Goal: Obtain resource: Download file/media

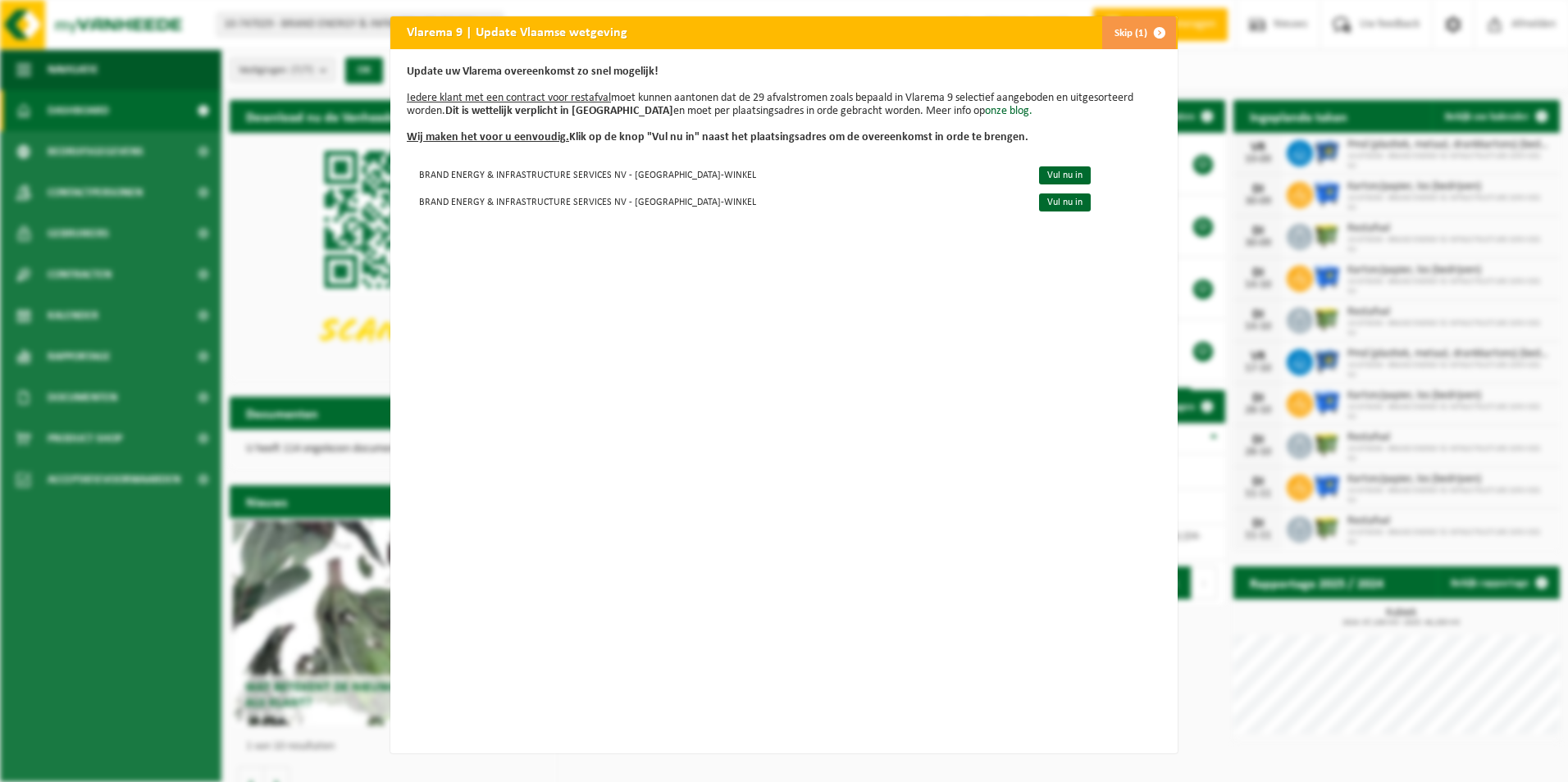
click at [1151, 34] on span "button" at bounding box center [1160, 33] width 33 height 33
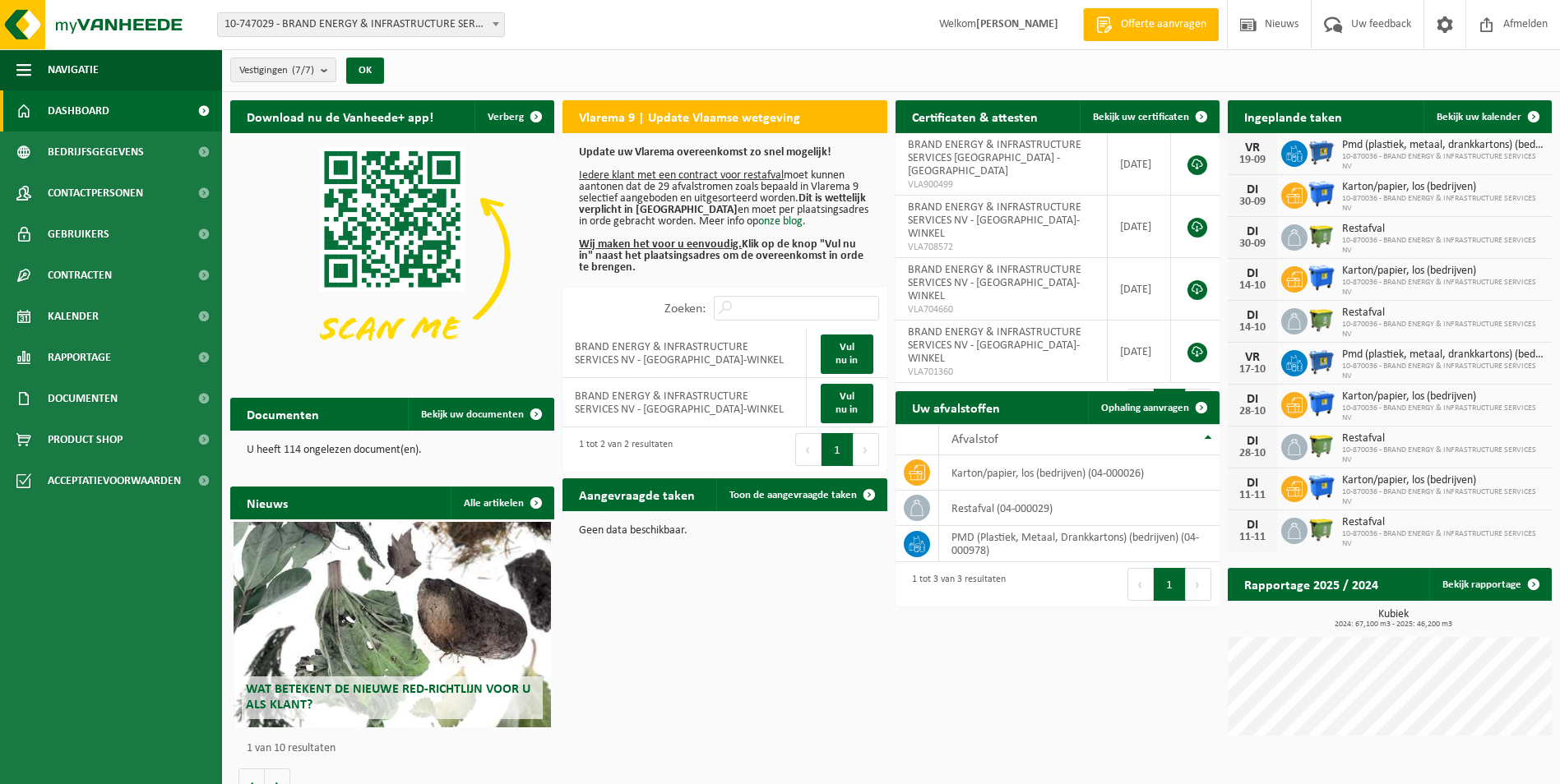
click at [818, 654] on div "Download nu de Vanheede+ app! Verberg Vlarema 9 | Update Vlaamse wetgeving Upda…" at bounding box center [891, 450] width 1330 height 718
click at [1495, 583] on link "Bekijk rapportage" at bounding box center [1489, 585] width 121 height 33
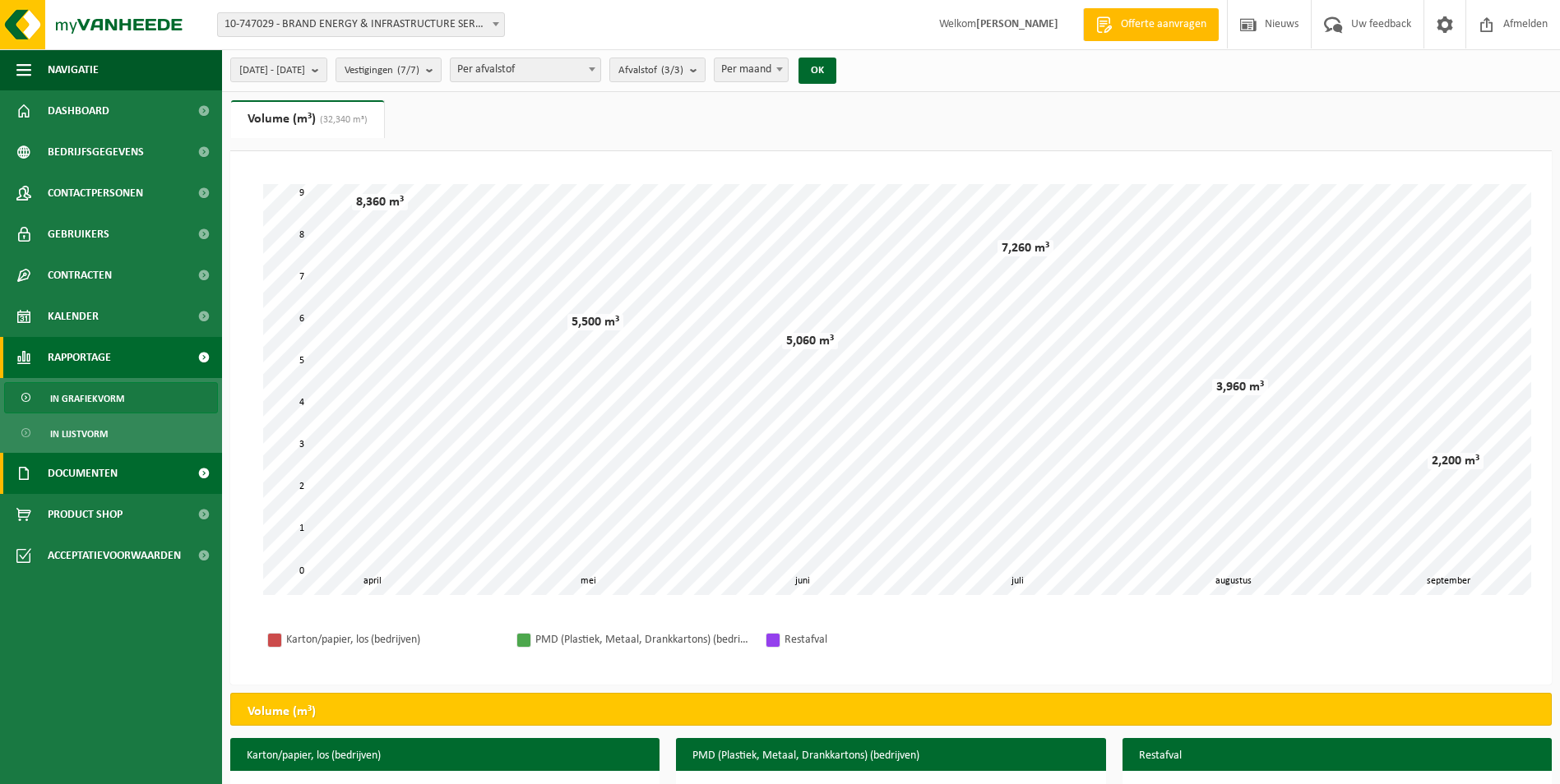
click at [59, 474] on span "Documenten" at bounding box center [83, 473] width 70 height 41
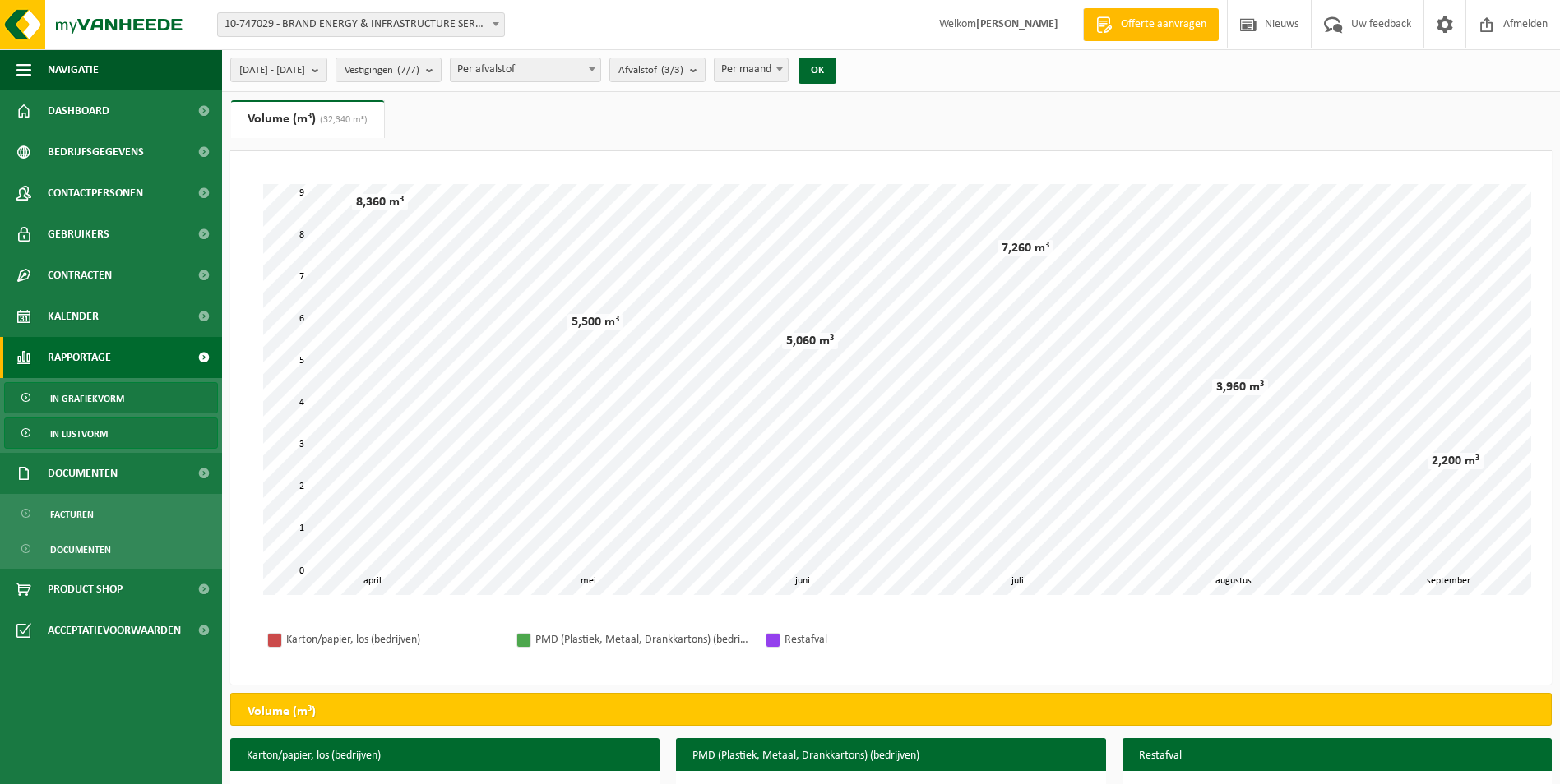
click at [87, 430] on span "In lijstvorm" at bounding box center [79, 434] width 58 height 31
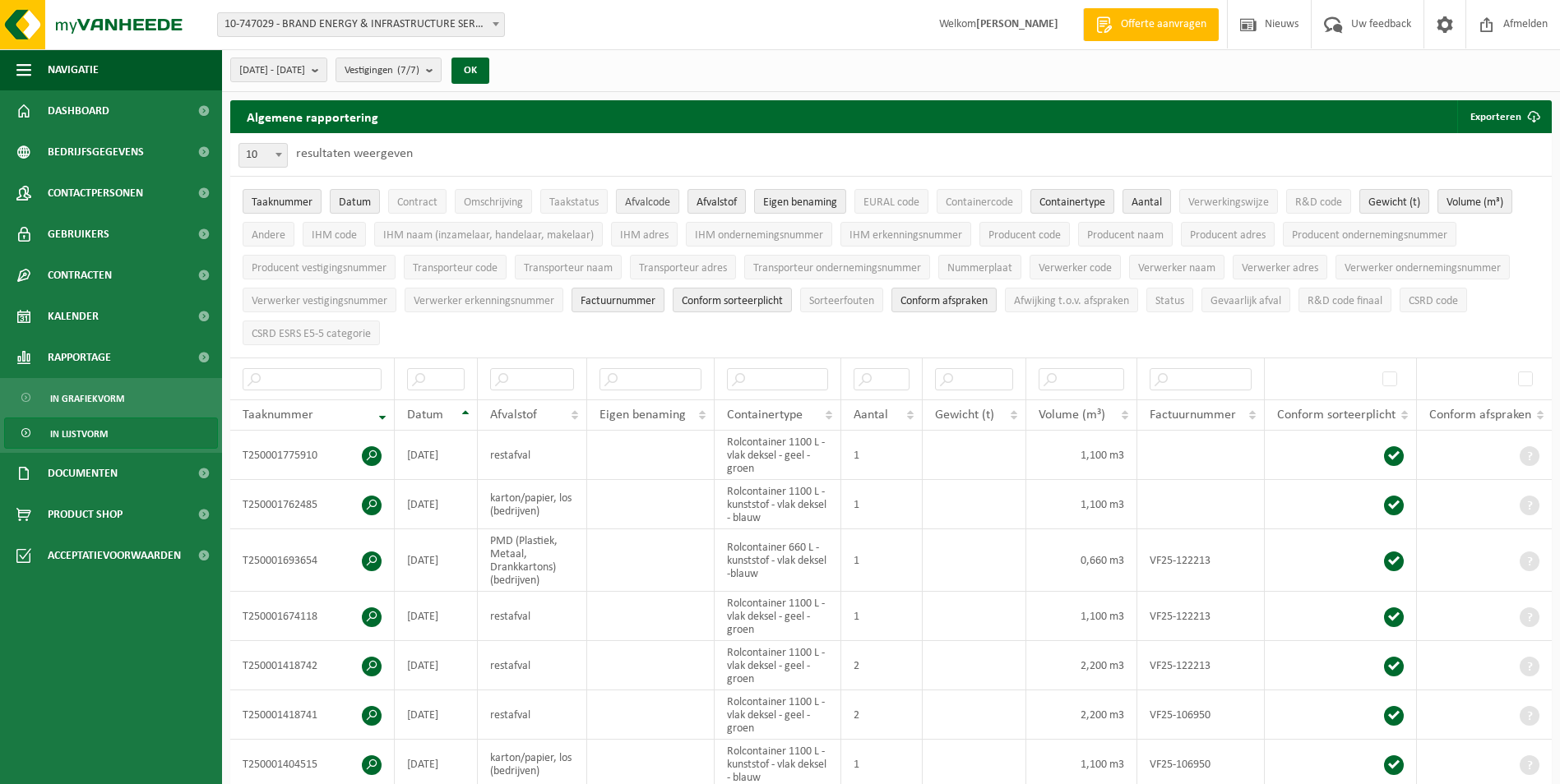
click at [646, 202] on span "Afvalcode" at bounding box center [648, 203] width 45 height 12
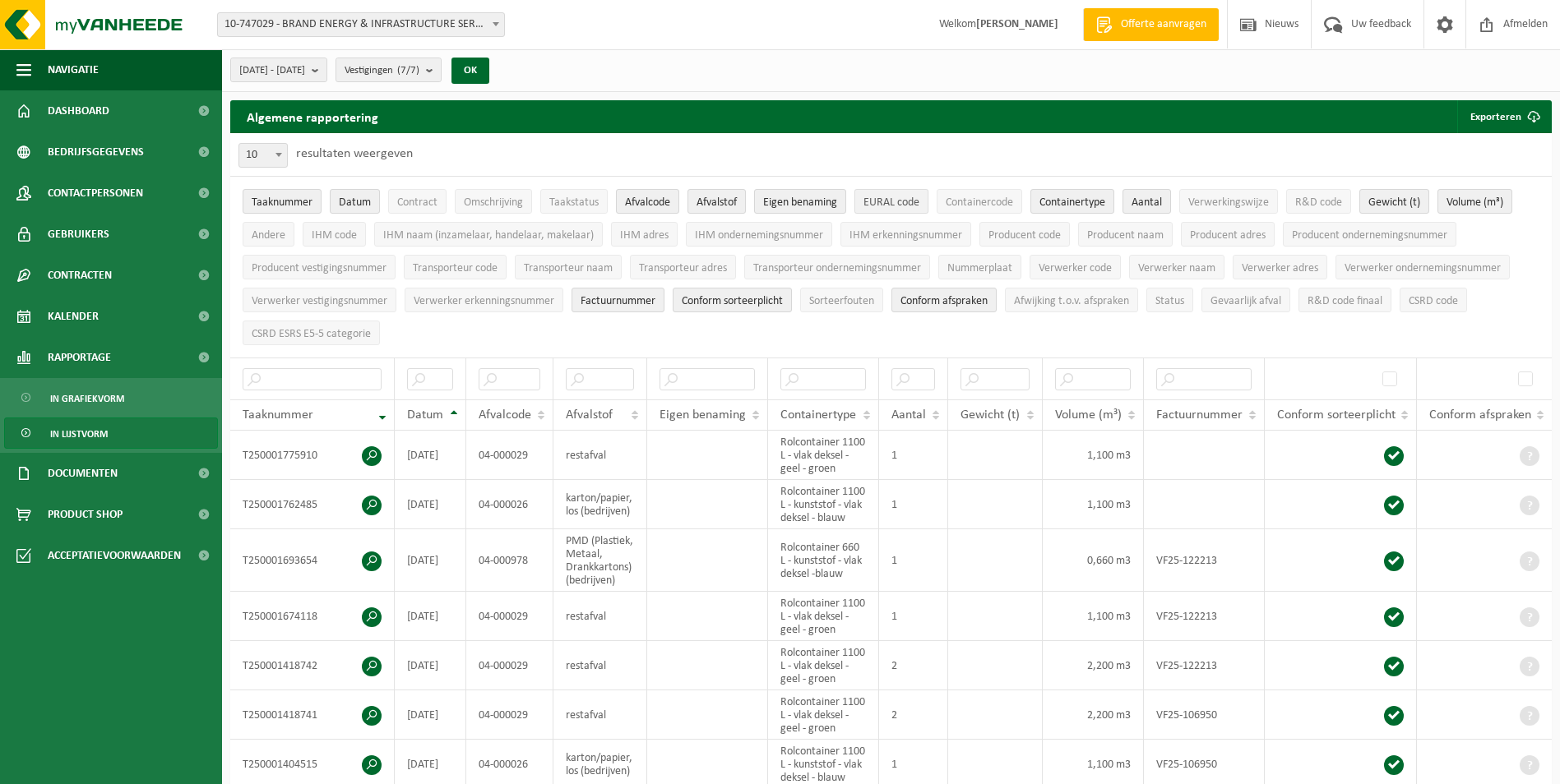
click at [909, 206] on span "EURAL code" at bounding box center [891, 203] width 56 height 12
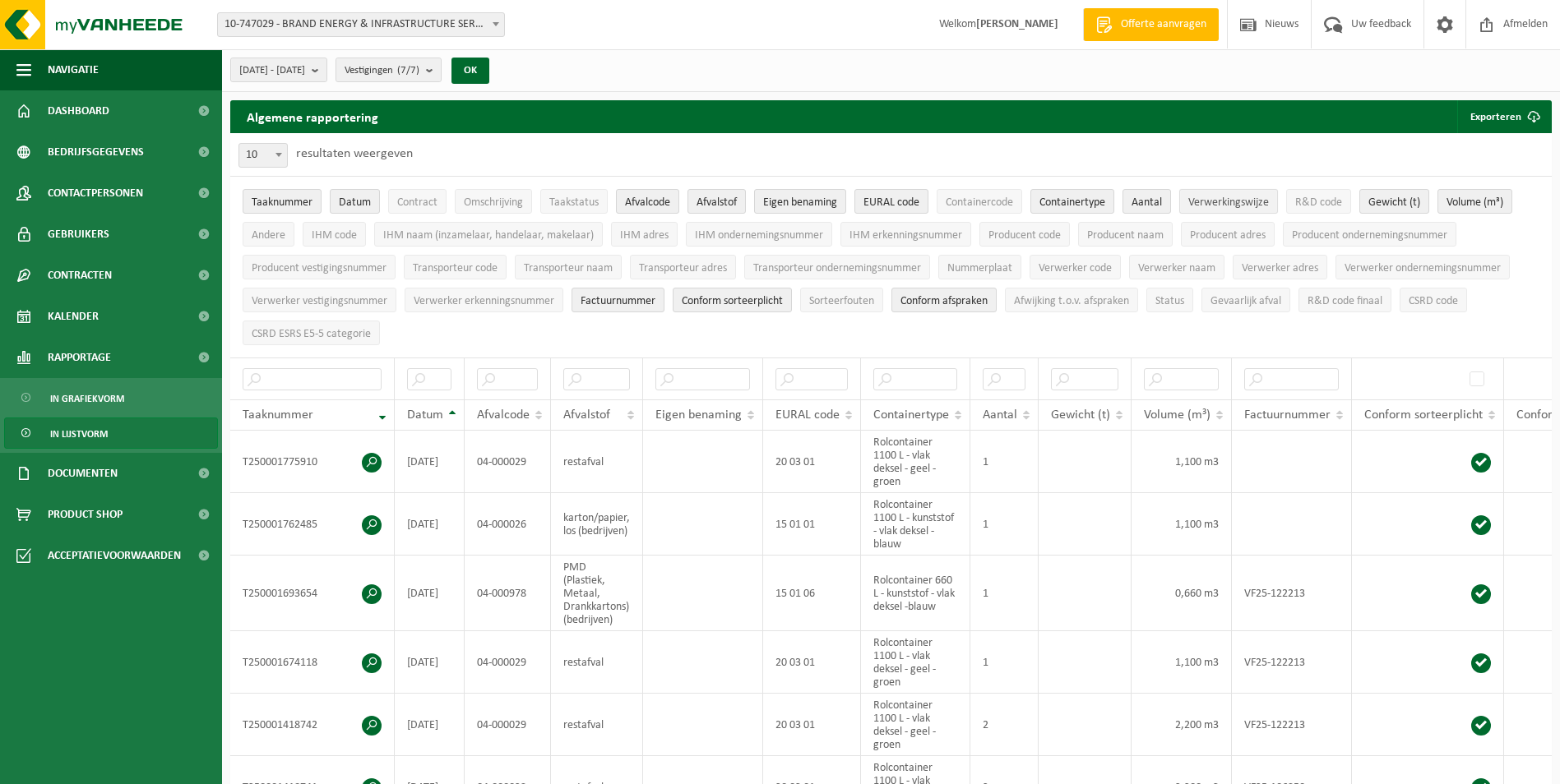
click at [1255, 200] on span "Verwerkingswijze" at bounding box center [1229, 203] width 80 height 12
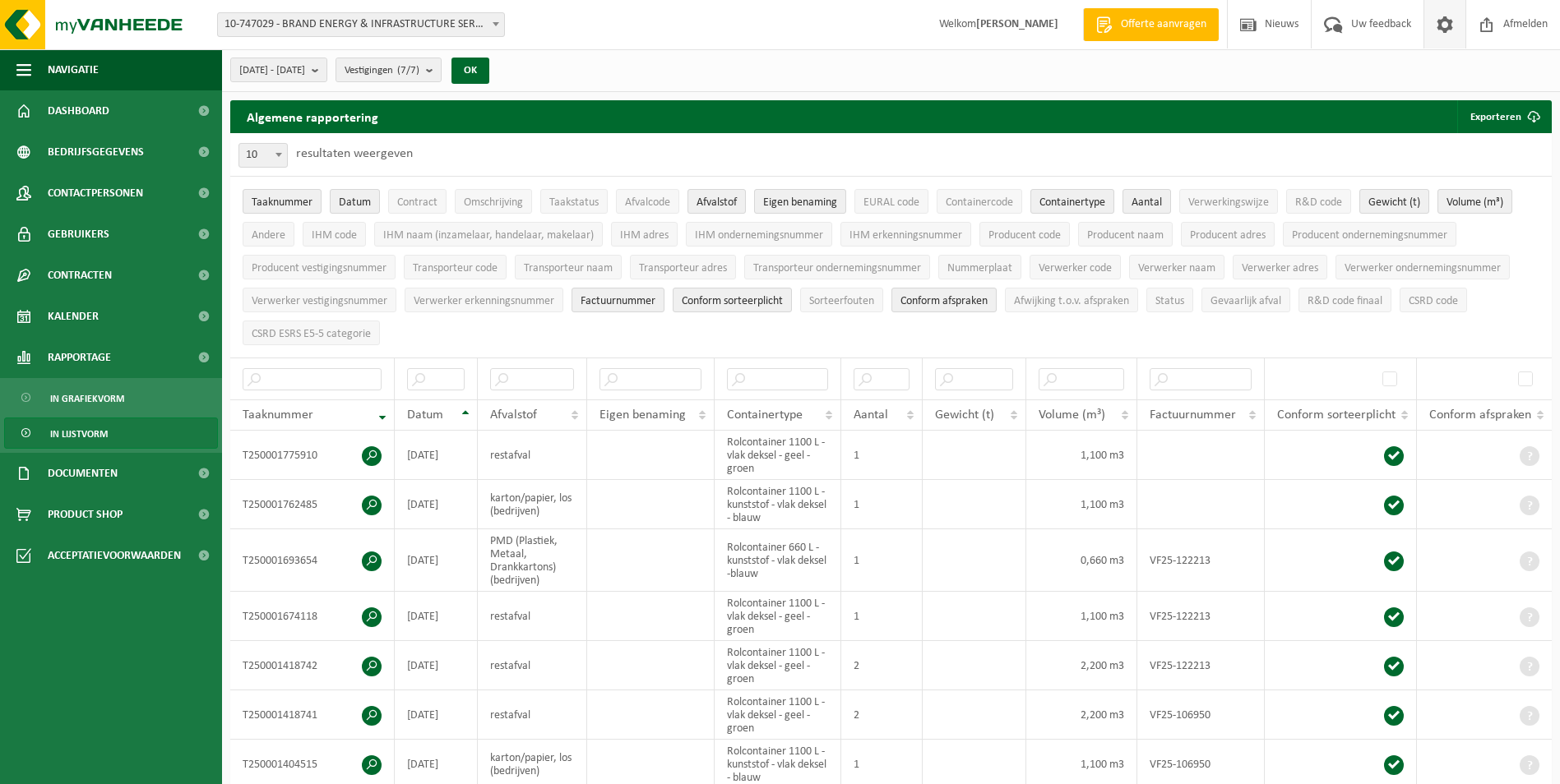
click at [1447, 38] on span at bounding box center [1445, 24] width 24 height 48
click at [1519, 117] on span "submit" at bounding box center [1534, 117] width 33 height 33
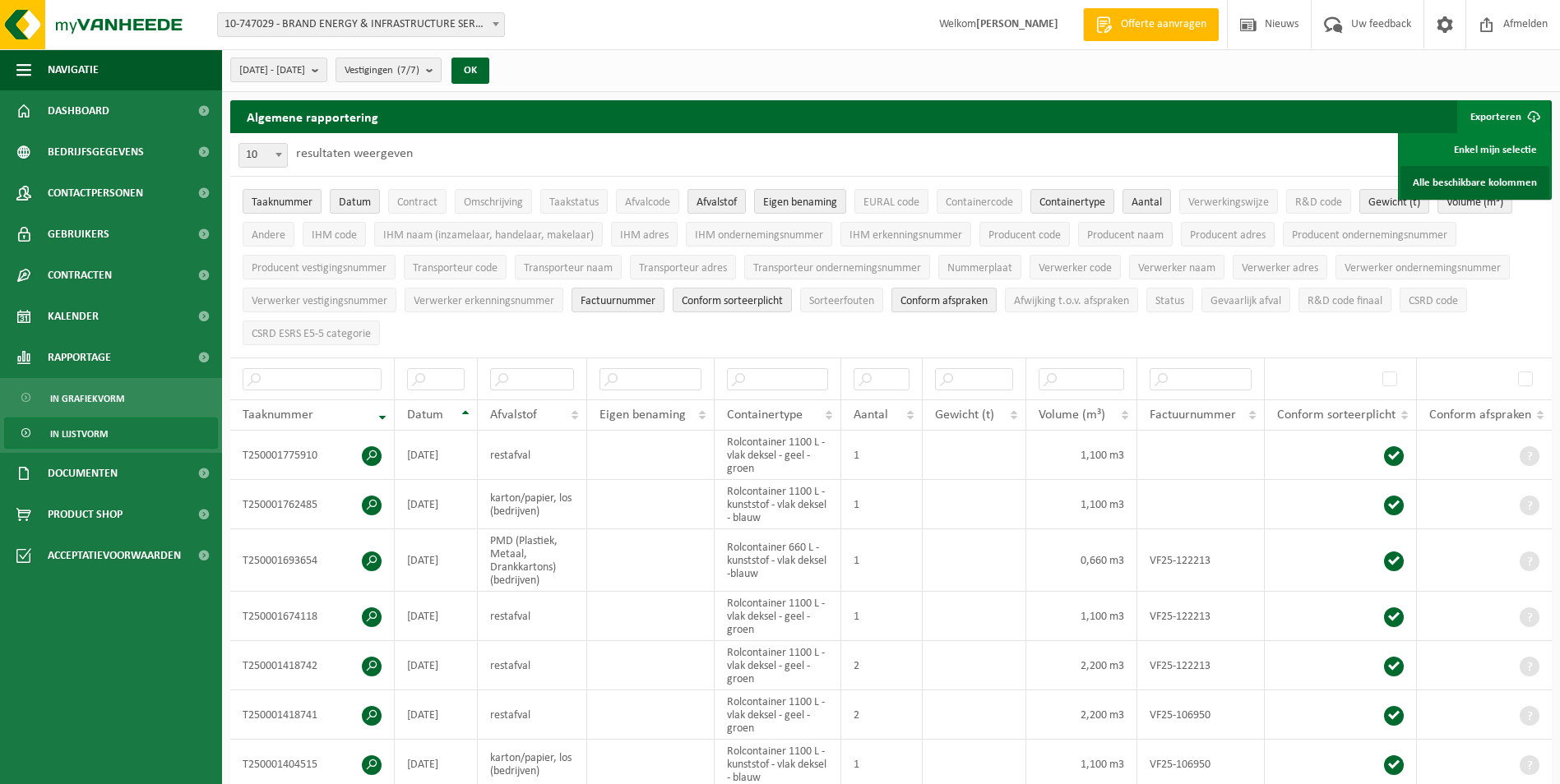
click at [1503, 177] on link "Alle beschikbare kolommen" at bounding box center [1474, 183] width 149 height 33
